Goal: Task Accomplishment & Management: Use online tool/utility

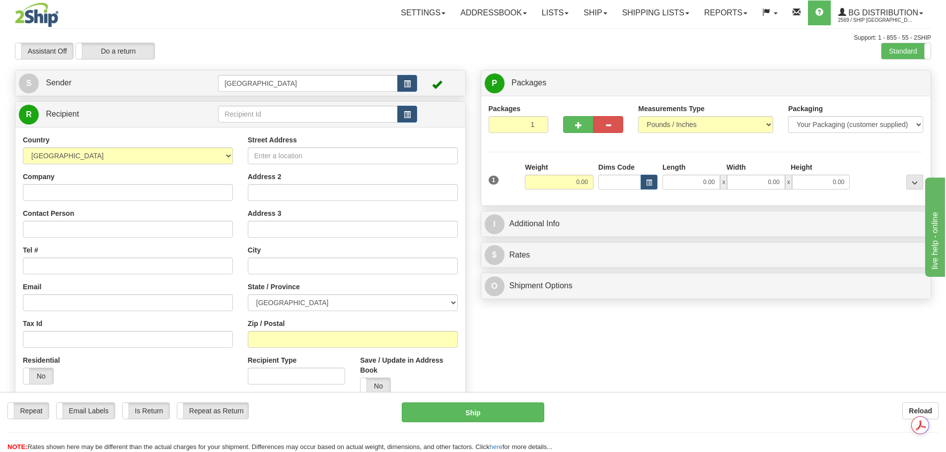
click at [418, 114] on td at bounding box center [439, 114] width 44 height 20
click at [407, 112] on span "button" at bounding box center [407, 115] width 7 height 6
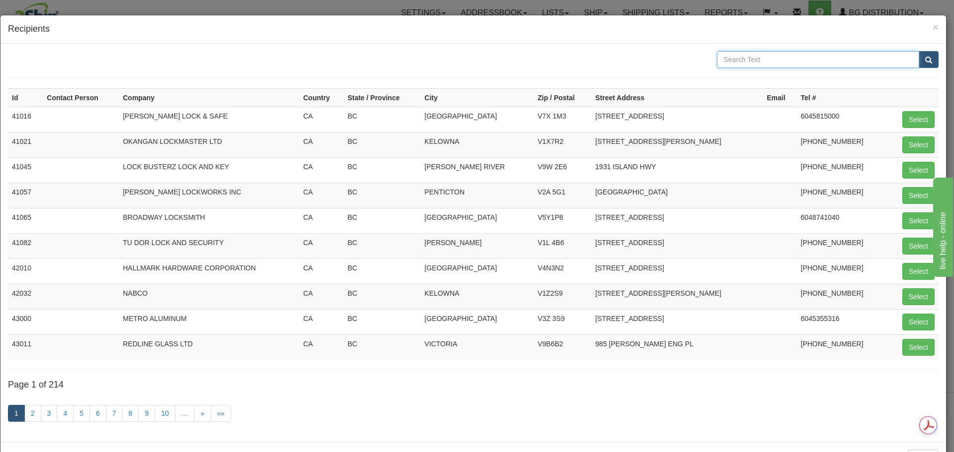
click at [753, 60] on input "text" at bounding box center [818, 59] width 202 height 17
type input "c & E"
click at [924, 66] on button "submit" at bounding box center [928, 59] width 20 height 17
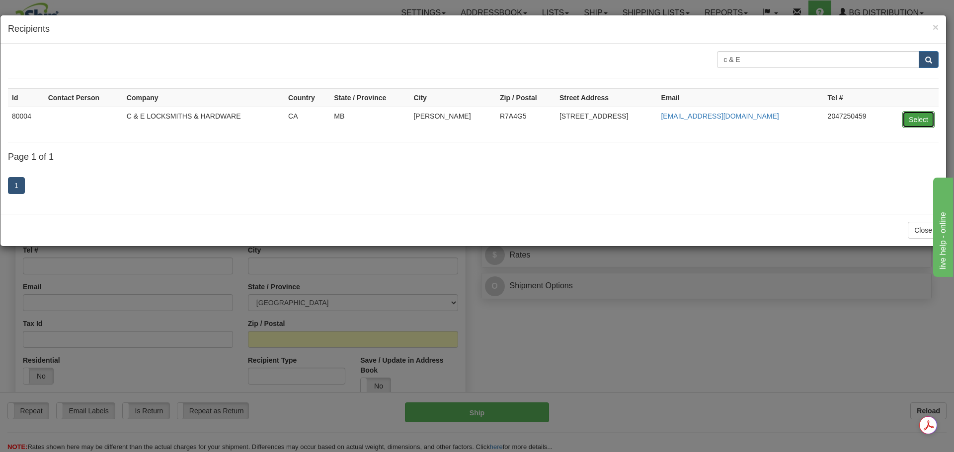
click at [913, 123] on button "Select" at bounding box center [918, 119] width 32 height 17
type input "80004"
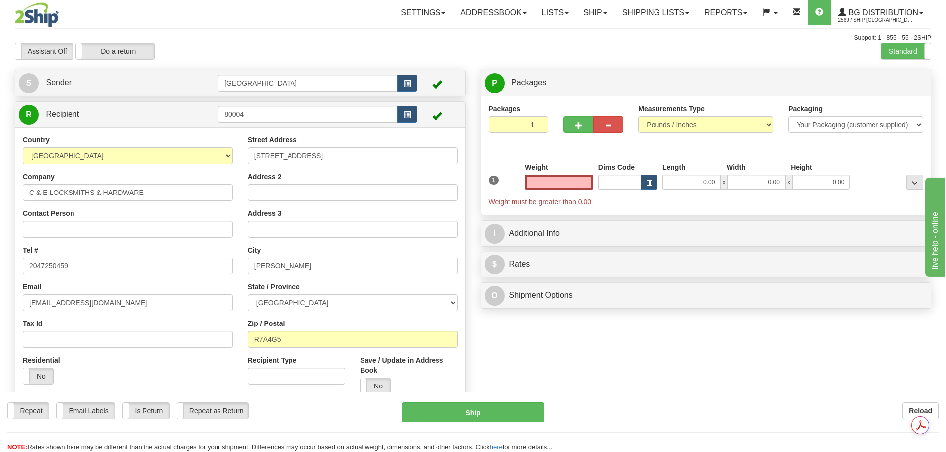
type input "0.00"
click at [606, 15] on link "Ship" at bounding box center [595, 12] width 38 height 25
click at [594, 36] on link "Ship Screen" at bounding box center [575, 34] width 78 height 13
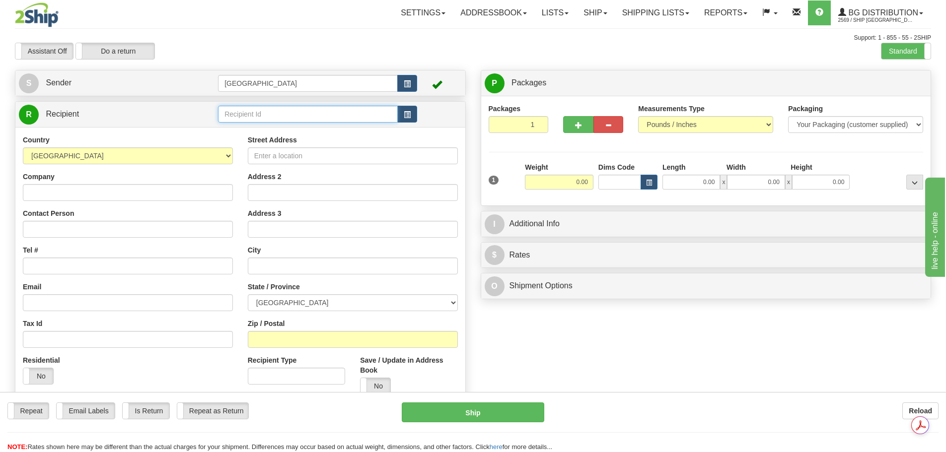
click at [276, 112] on input "text" at bounding box center [308, 114] width 180 height 17
click at [262, 129] on div "910698" at bounding box center [306, 129] width 170 height 11
type input "910698"
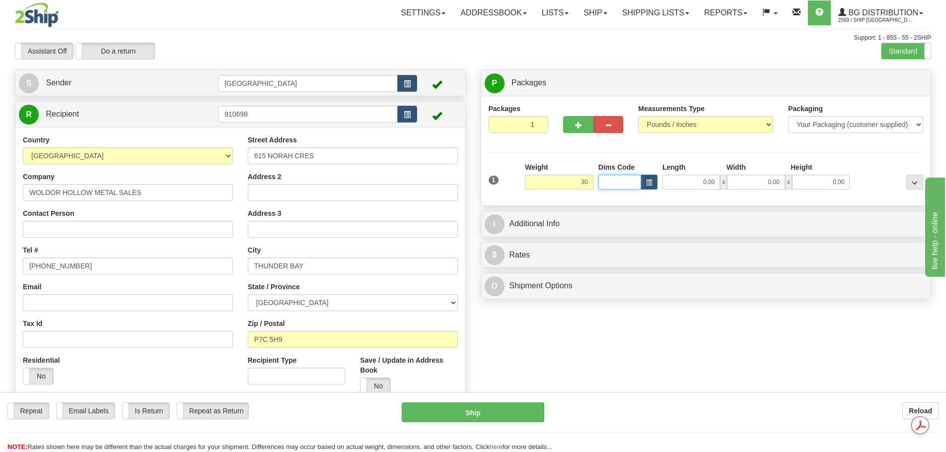
type input "30.00"
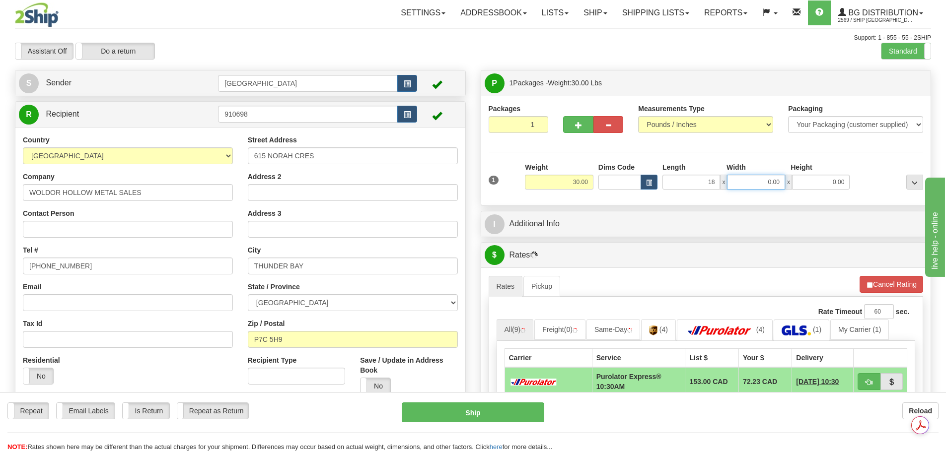
type input "18.00"
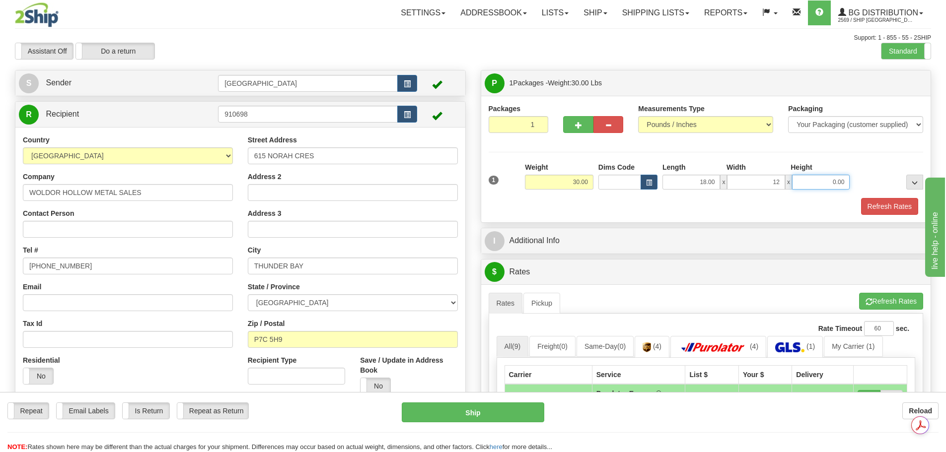
type input "12.00"
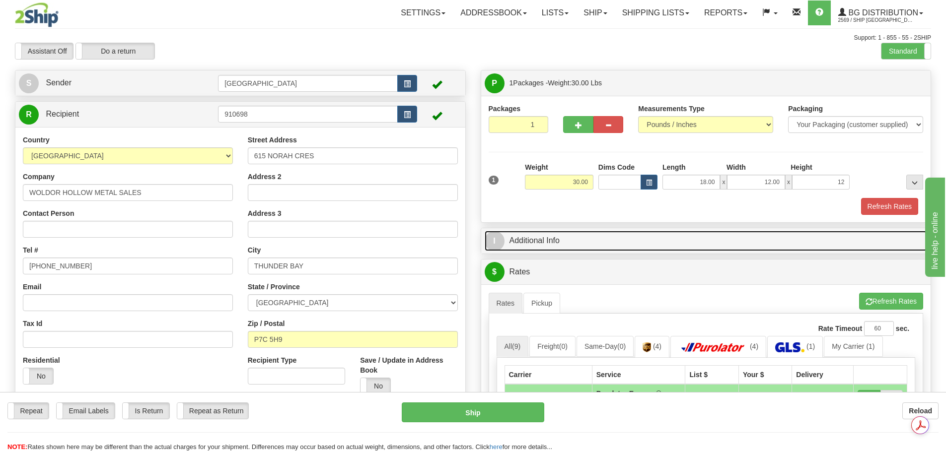
type input "12.00"
click at [624, 242] on link "I Additional Info" at bounding box center [706, 241] width 443 height 20
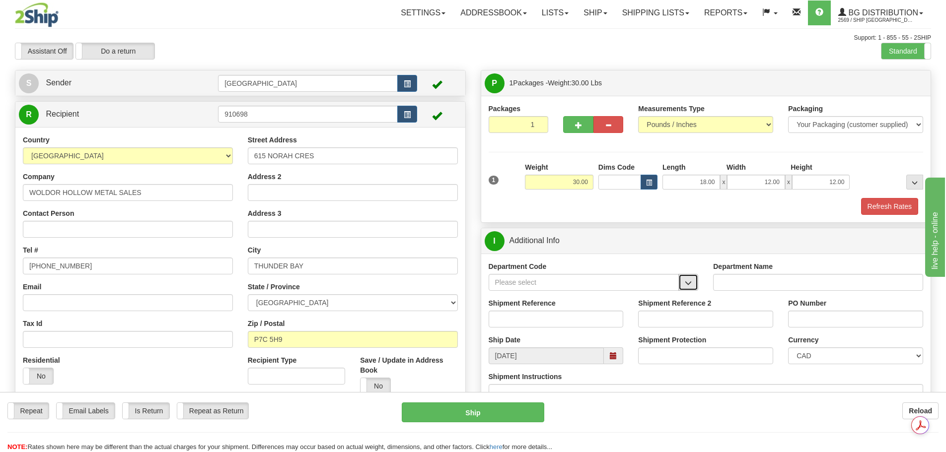
click at [696, 280] on button "button" at bounding box center [688, 282] width 20 height 17
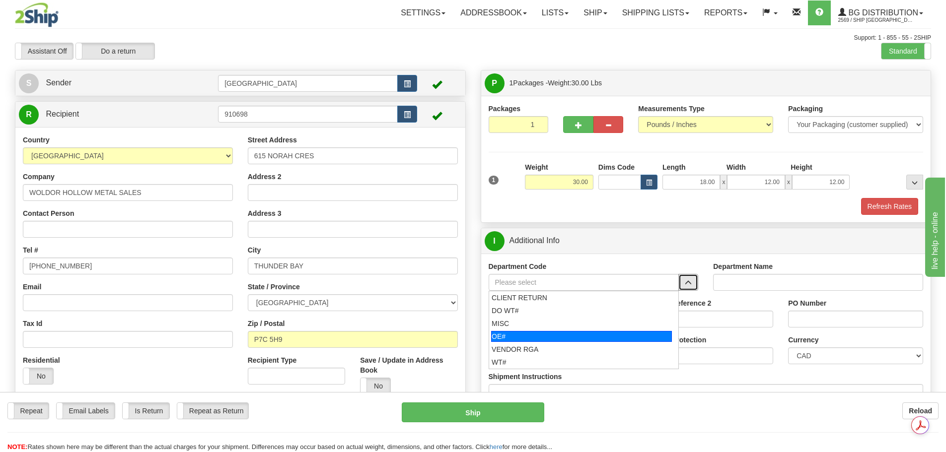
click at [611, 332] on div "OE#" at bounding box center [581, 336] width 181 height 11
type input "OE#"
type input "ORDERS"
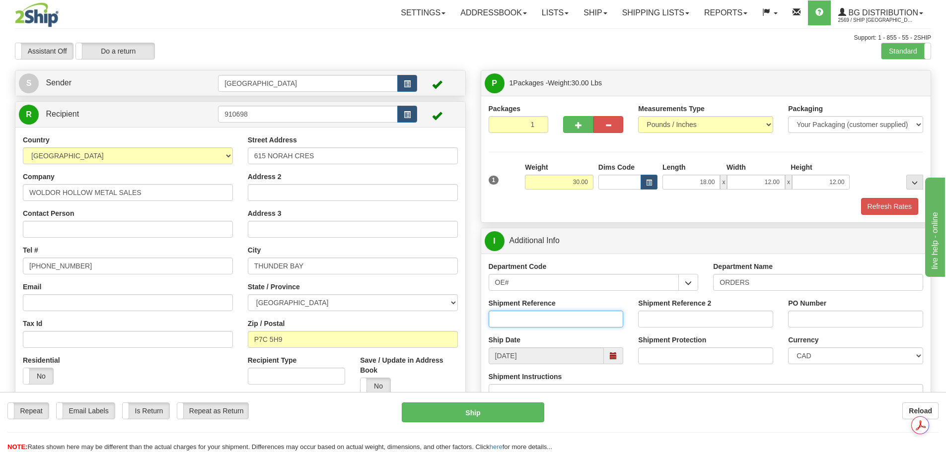
click at [560, 317] on input "Shipment Reference" at bounding box center [556, 319] width 135 height 17
type input "90040453-00"
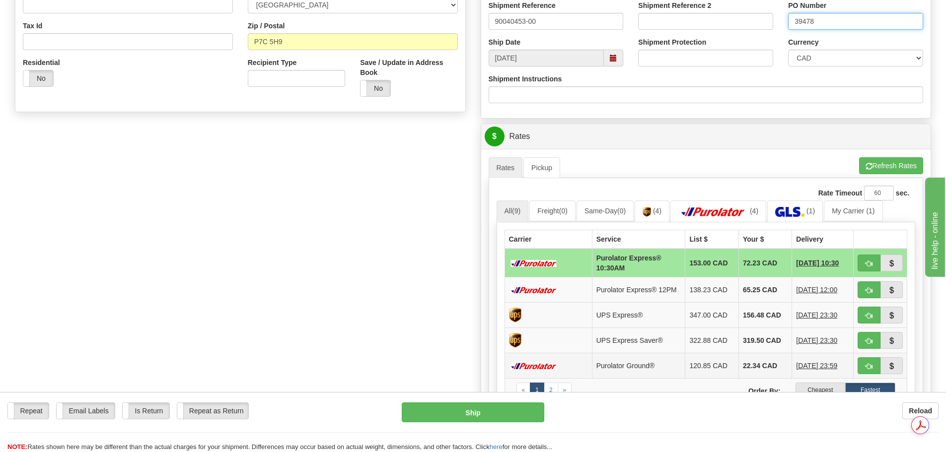
scroll to position [348, 0]
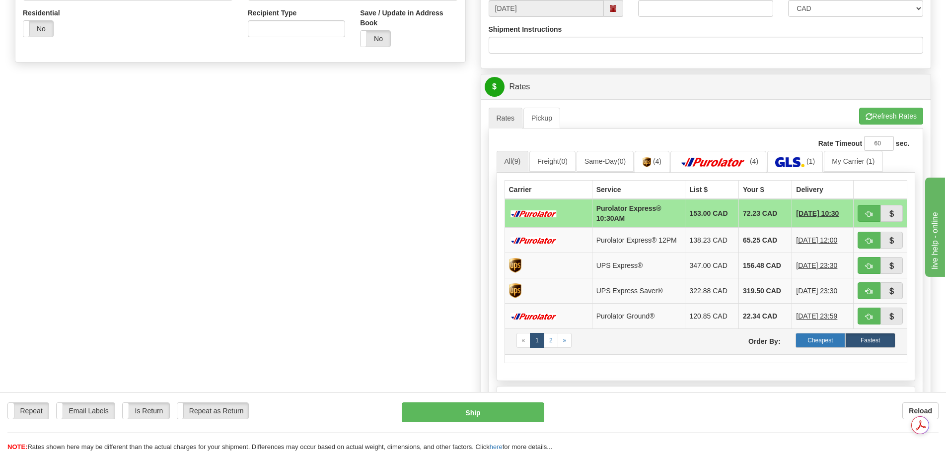
type input "39478"
click at [826, 347] on label "Cheapest" at bounding box center [821, 340] width 50 height 15
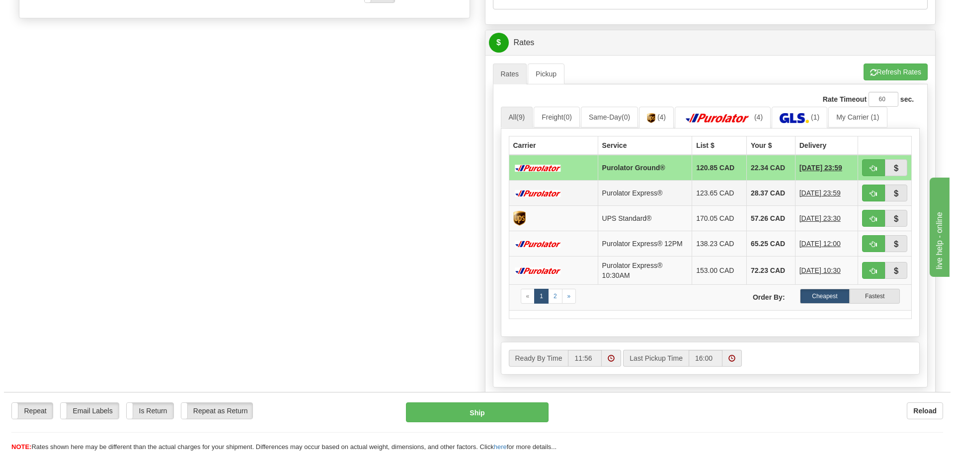
scroll to position [397, 0]
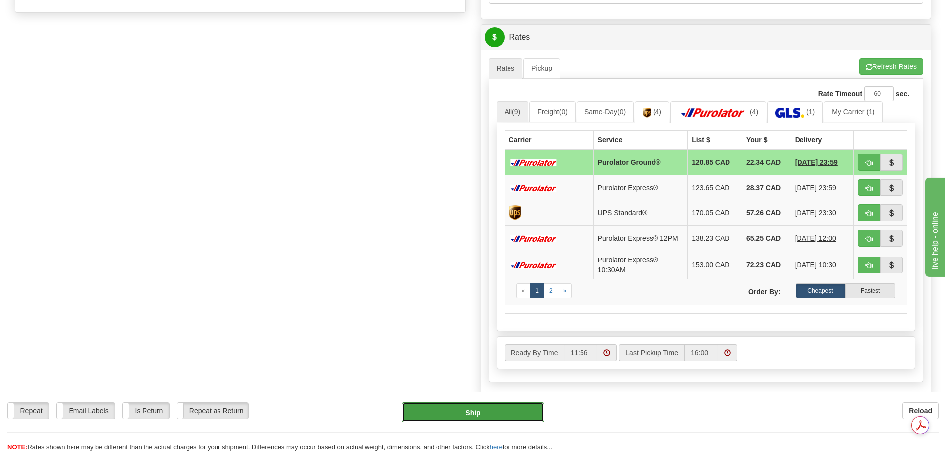
click at [492, 412] on button "Ship" at bounding box center [473, 413] width 143 height 20
type input "260"
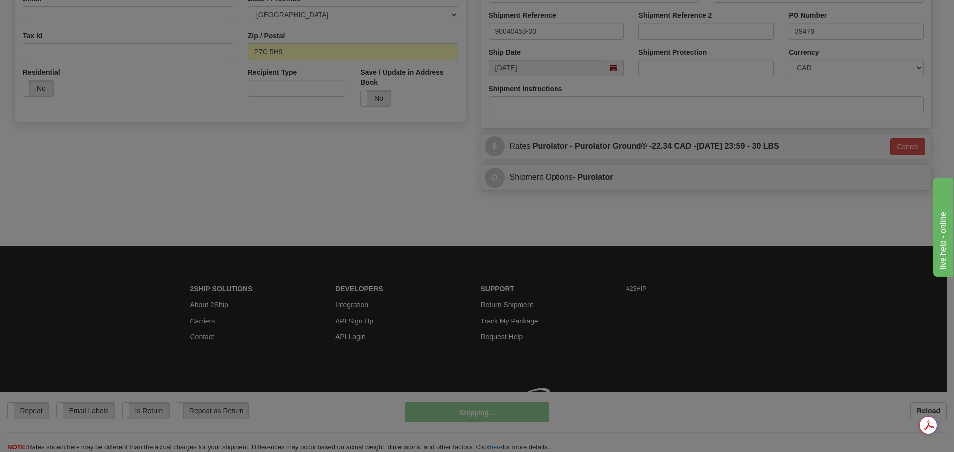
scroll to position [302, 0]
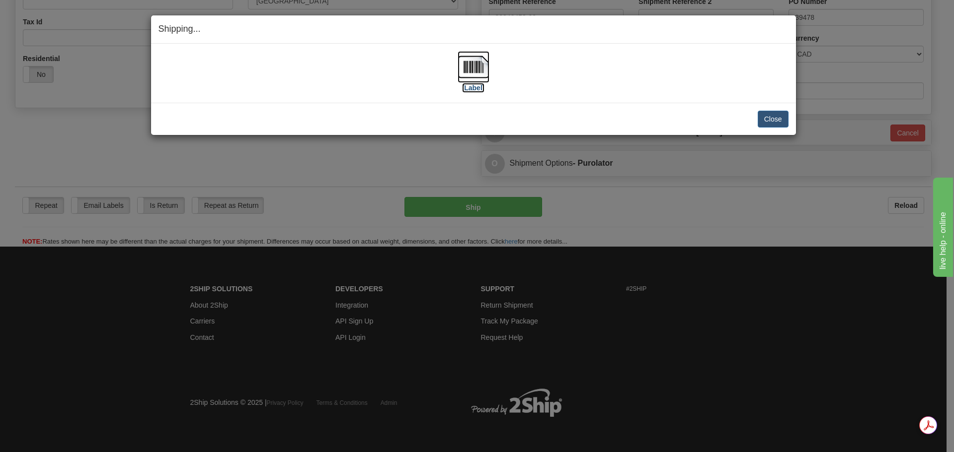
click at [466, 74] on img at bounding box center [473, 67] width 32 height 32
click at [780, 115] on button "Close" at bounding box center [772, 119] width 31 height 17
